Goal: Information Seeking & Learning: Learn about a topic

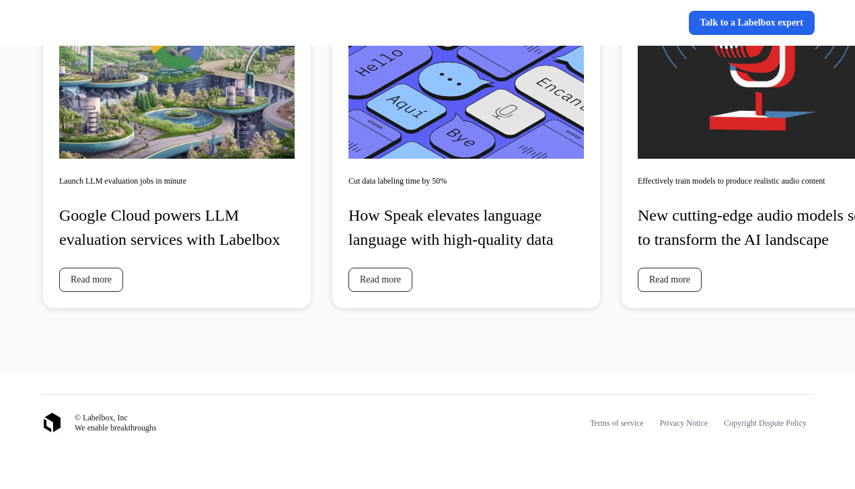
scroll to position [3597, 0]
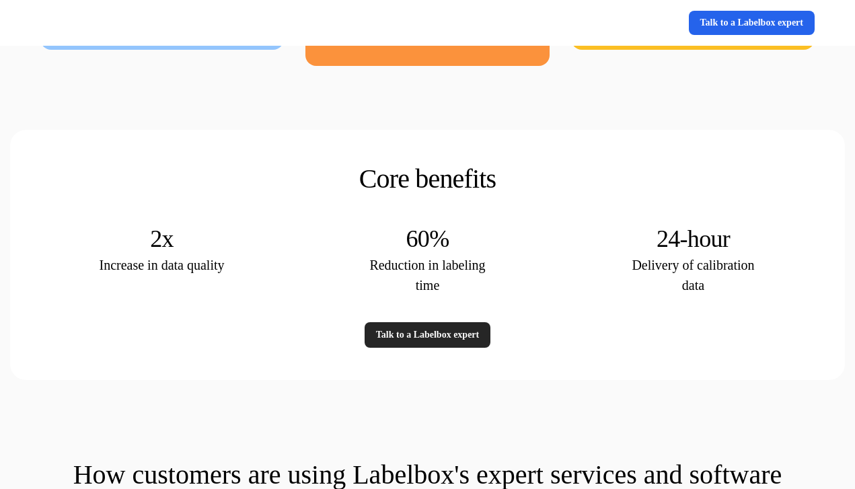
scroll to position [2972, 0]
